Goal: Register for event/course

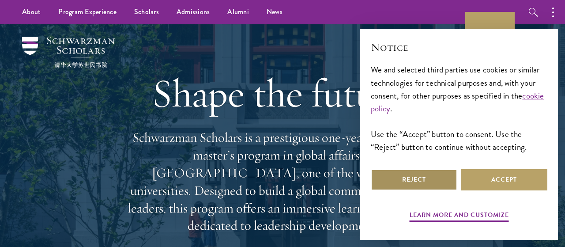
click at [432, 176] on button "Reject" at bounding box center [414, 179] width 86 height 21
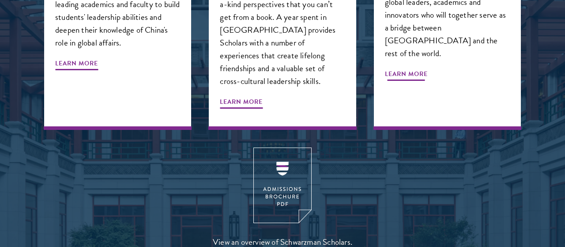
scroll to position [1144, 0]
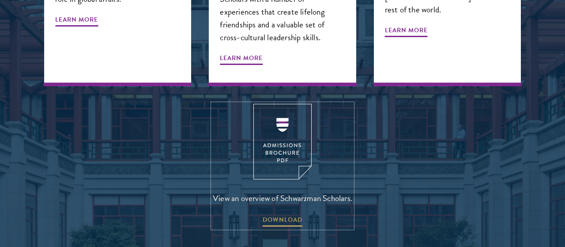
click at [269, 104] on img at bounding box center [282, 141] width 58 height 75
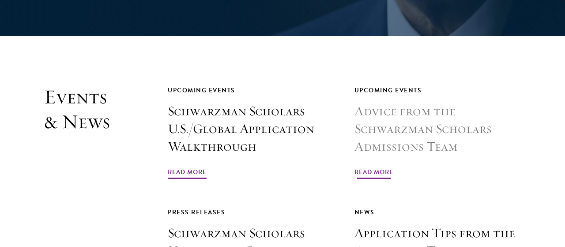
scroll to position [1931, 0]
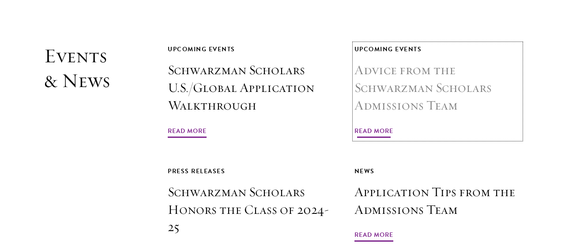
click at [371, 125] on span "Read More" at bounding box center [373, 132] width 39 height 14
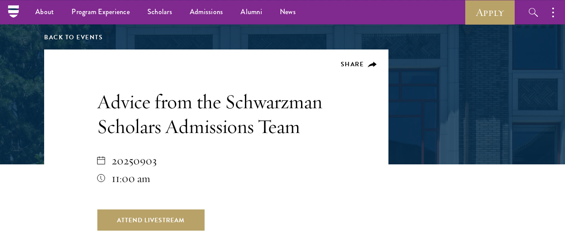
scroll to position [146, 0]
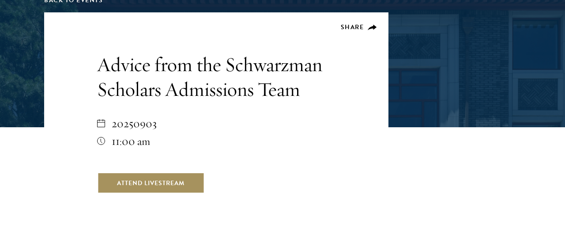
click at [180, 184] on link "Attend Livestream" at bounding box center [150, 182] width 107 height 21
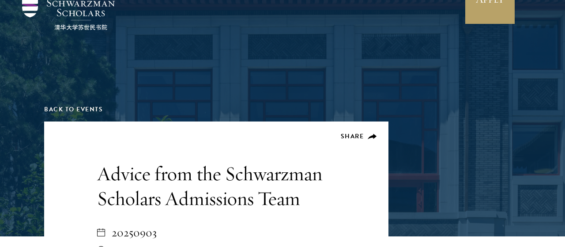
scroll to position [0, 0]
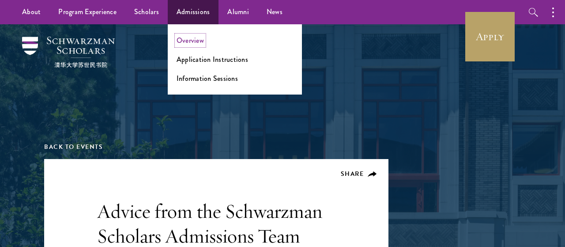
click at [184, 42] on link "Overview" at bounding box center [189, 40] width 27 height 10
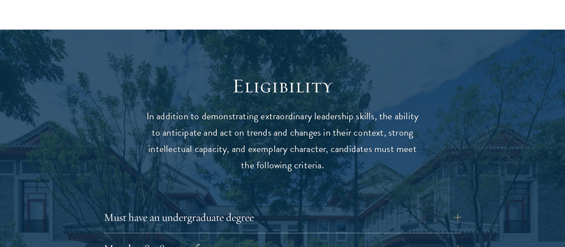
scroll to position [1155, 0]
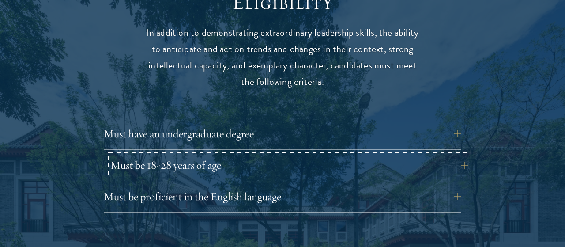
click at [221, 154] on button "Must be 18-28 years of age" at bounding box center [288, 164] width 357 height 21
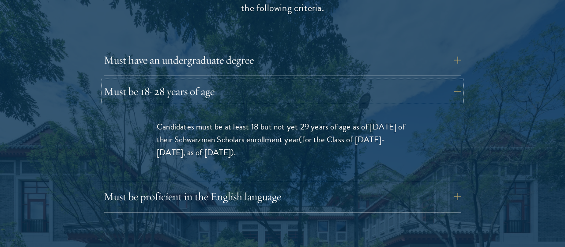
scroll to position [1229, 0]
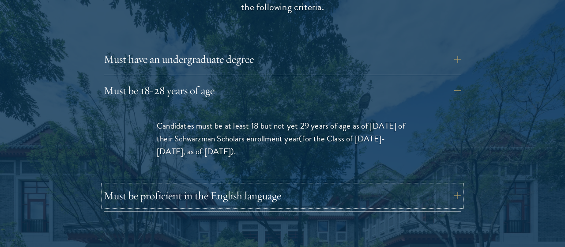
click at [213, 185] on button "Must be proficient in the English language" at bounding box center [282, 195] width 357 height 21
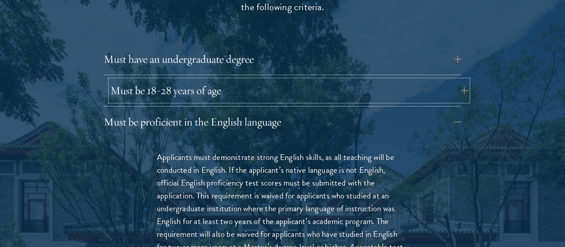
click at [179, 80] on button "Must be 18-28 years of age" at bounding box center [288, 90] width 357 height 21
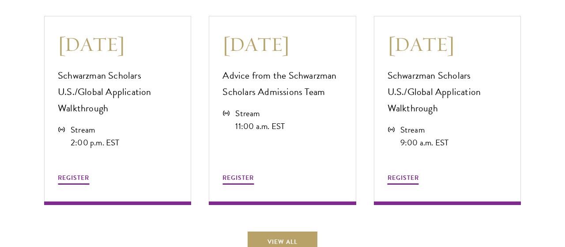
scroll to position [2473, 0]
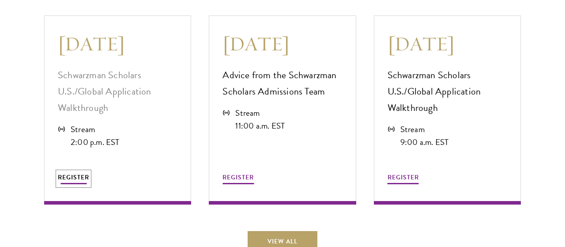
click at [79, 173] on span "REGISTER" at bounding box center [73, 177] width 31 height 9
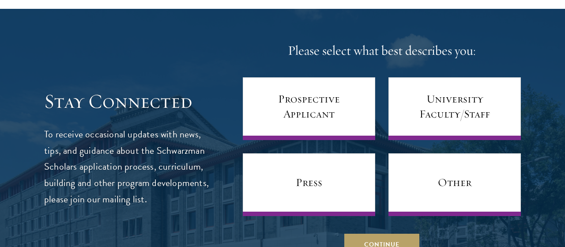
scroll to position [3752, 0]
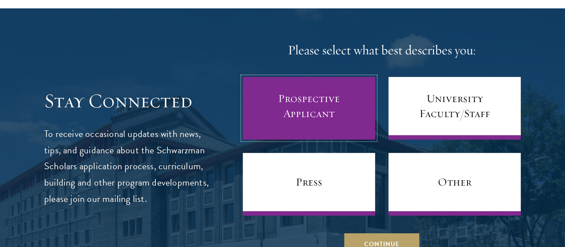
click at [287, 113] on link "Prospective Applicant" at bounding box center [309, 108] width 132 height 63
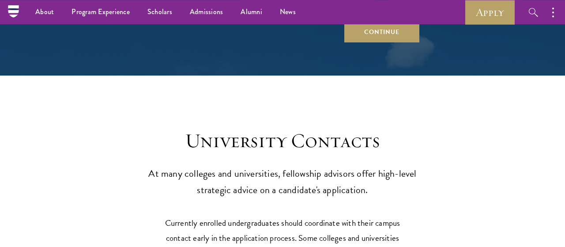
scroll to position [3901, 0]
